Goal: Transaction & Acquisition: Subscribe to service/newsletter

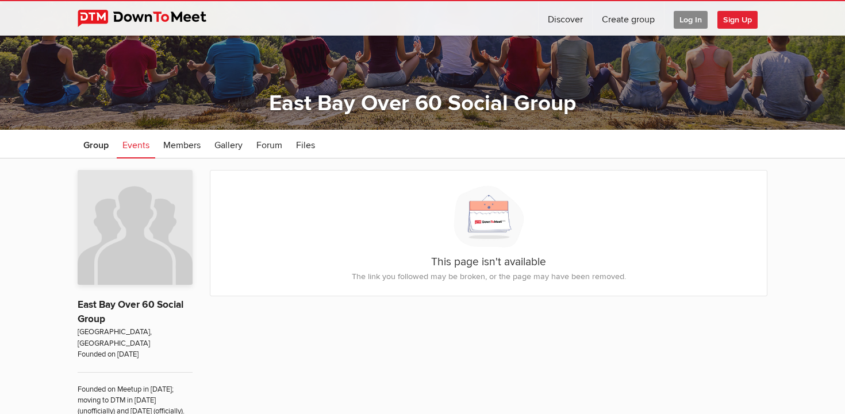
scroll to position [123, 0]
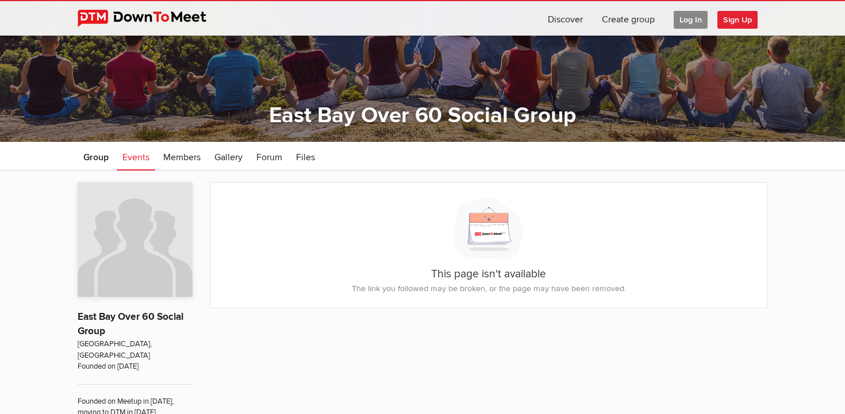
scroll to position [85, 0]
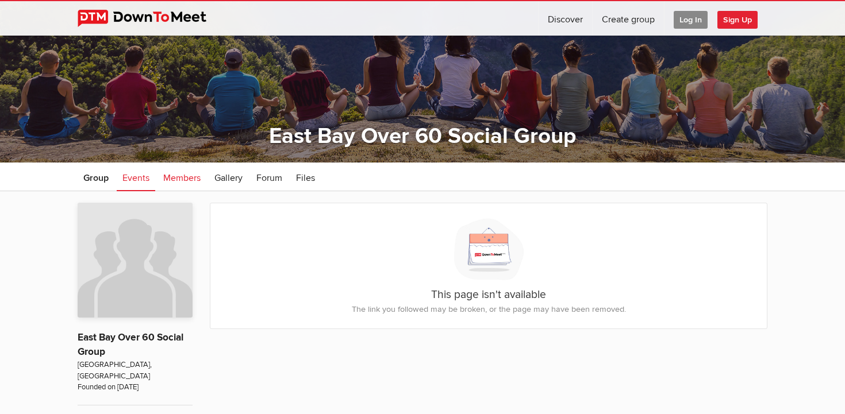
click at [191, 173] on span "Members" at bounding box center [181, 177] width 37 height 11
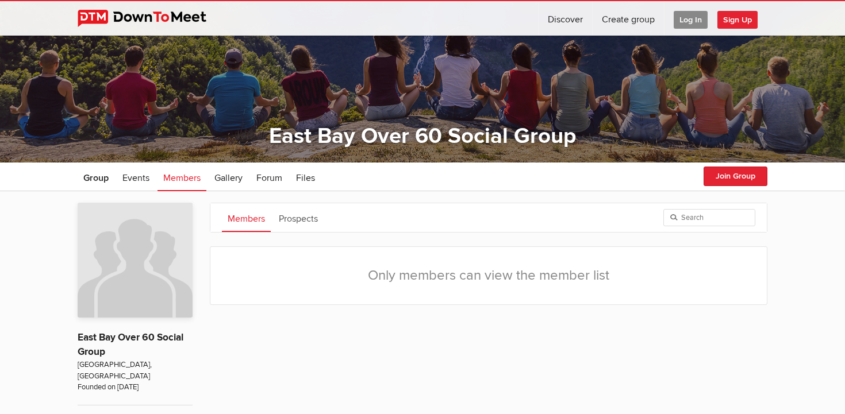
click at [748, 19] on span "Sign Up" at bounding box center [737, 20] width 40 height 18
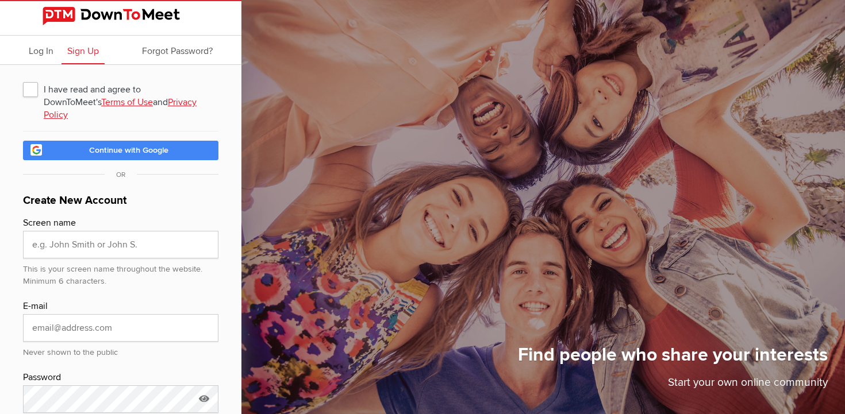
click at [27, 91] on span "I have read and agree to DownToMeet's Terms of Use and Privacy Policy" at bounding box center [120, 89] width 195 height 21
click at [23, 79] on input "I have read and agree to DownToMeet's Terms of Use and Privacy Policy" at bounding box center [22, 78] width 1 height 1
checkbox input "true"
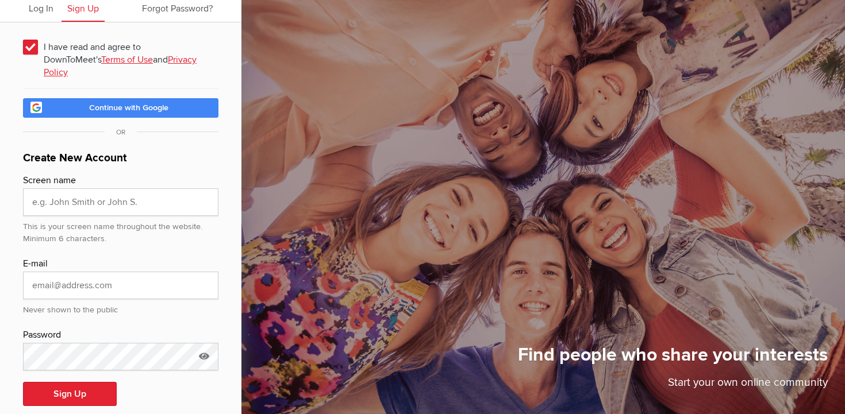
scroll to position [49, 0]
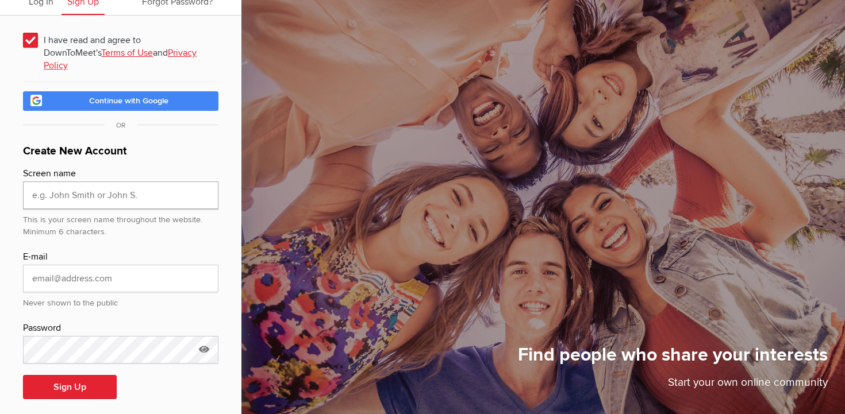
click at [60, 184] on input "text" at bounding box center [120, 196] width 195 height 28
click at [156, 167] on div "Screen name" at bounding box center [120, 174] width 195 height 15
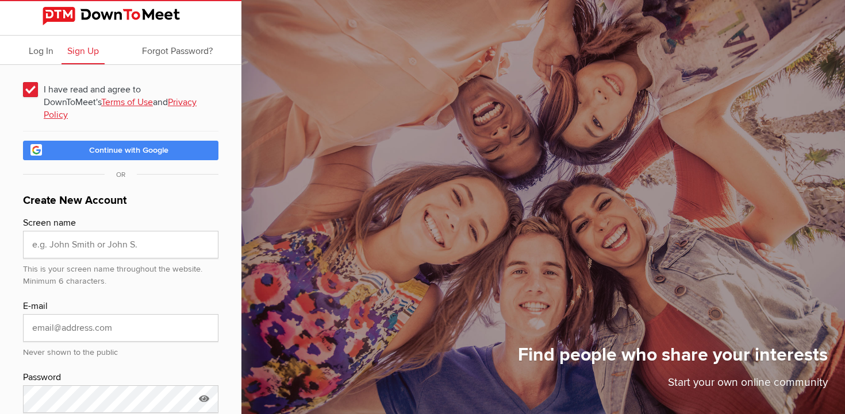
type input "google_vignette"
